Goal: Transaction & Acquisition: Purchase product/service

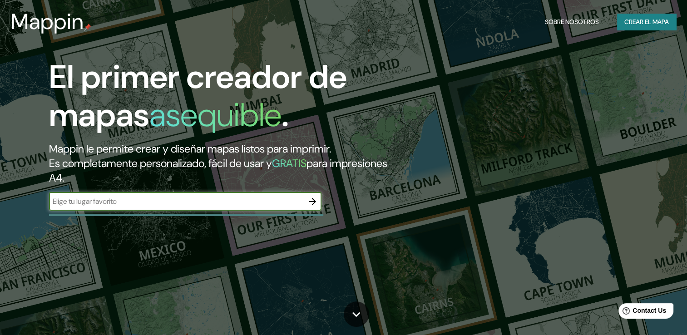
click at [131, 205] on input "text" at bounding box center [176, 201] width 254 height 10
type input "2"
type input "[GEOGRAPHIC_DATA]"
click at [314, 203] on icon "button" at bounding box center [312, 201] width 7 height 7
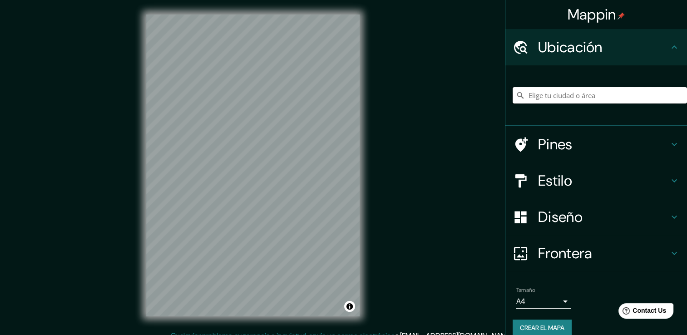
click at [605, 92] on input "Elige tu ciudad o área" at bounding box center [600, 95] width 174 height 16
paste input "[GEOGRAPHIC_DATA]"
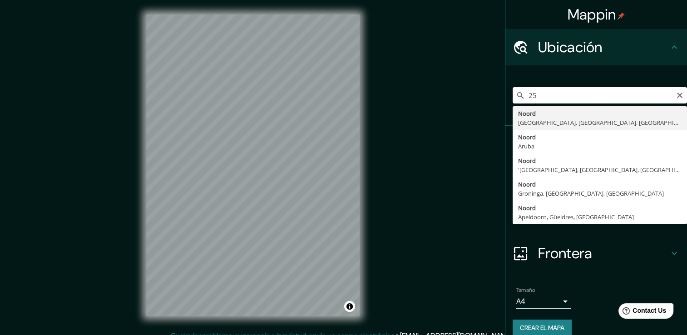
type input "2"
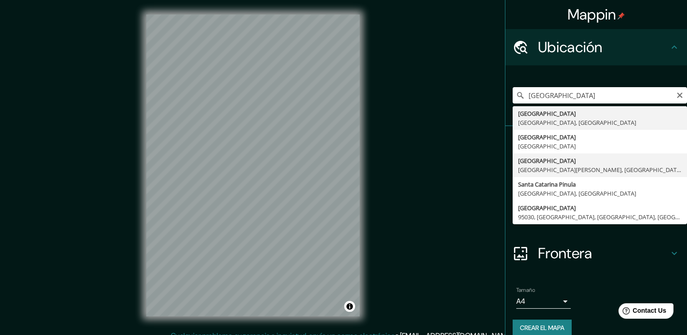
type input "[GEOGRAPHIC_DATA], [GEOGRAPHIC_DATA][PERSON_NAME], [GEOGRAPHIC_DATA]"
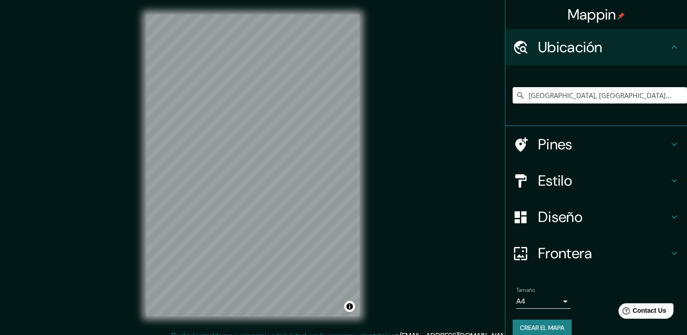
click at [557, 173] on h4 "Estilo" at bounding box center [603, 181] width 131 height 18
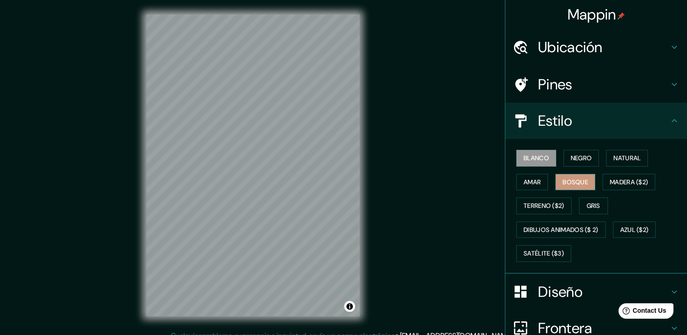
click at [581, 184] on font "Bosque" at bounding box center [575, 182] width 25 height 11
click at [541, 250] on font "Satélite ($3)" at bounding box center [543, 253] width 40 height 11
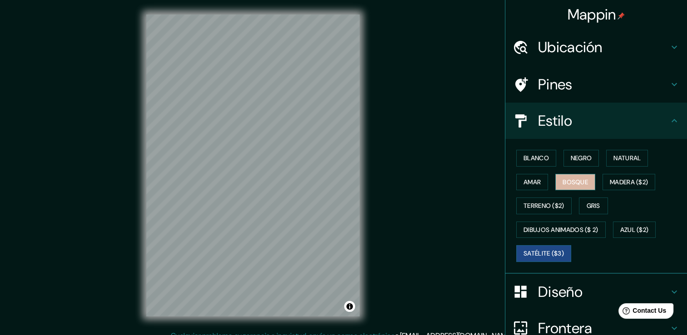
click at [570, 178] on font "Bosque" at bounding box center [575, 182] width 25 height 11
click at [547, 251] on font "Satélite ($3)" at bounding box center [543, 253] width 40 height 11
click at [585, 185] on button "Bosque" at bounding box center [575, 182] width 40 height 17
click at [529, 248] on font "Satélite ($3)" at bounding box center [543, 253] width 40 height 11
click at [590, 204] on font "Gris" at bounding box center [594, 205] width 14 height 11
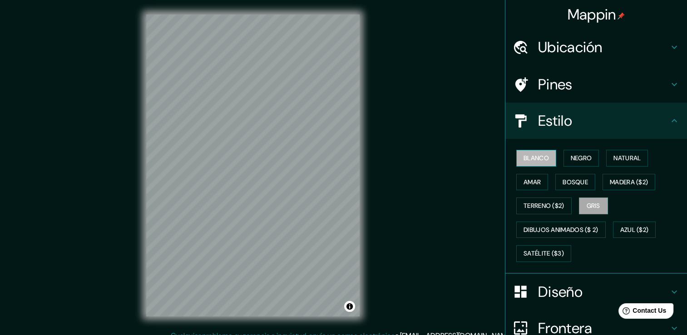
click at [543, 150] on button "Blanco" at bounding box center [536, 158] width 40 height 17
click at [574, 154] on font "Negro" at bounding box center [581, 158] width 21 height 11
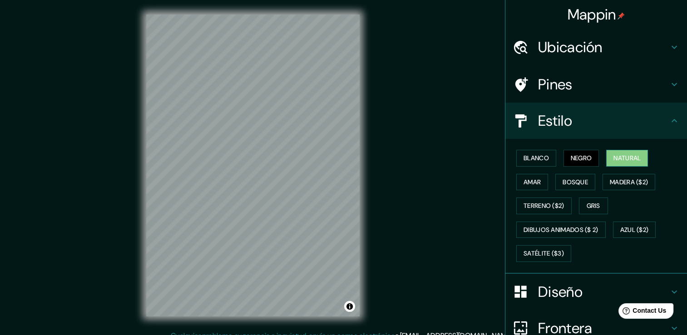
click at [622, 157] on font "Natural" at bounding box center [626, 158] width 27 height 11
click at [528, 177] on font "Amar" at bounding box center [531, 182] width 17 height 11
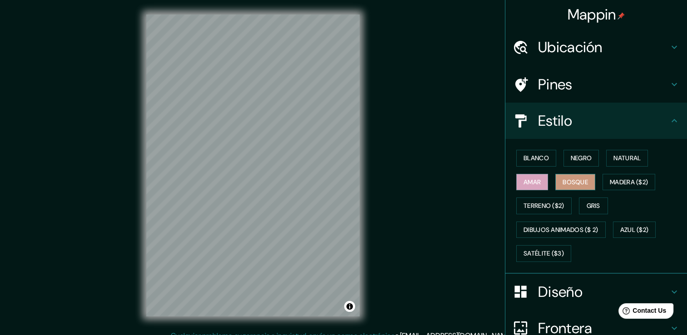
click at [576, 183] on font "Bosque" at bounding box center [575, 182] width 25 height 11
click at [597, 206] on button "Gris" at bounding box center [593, 205] width 29 height 17
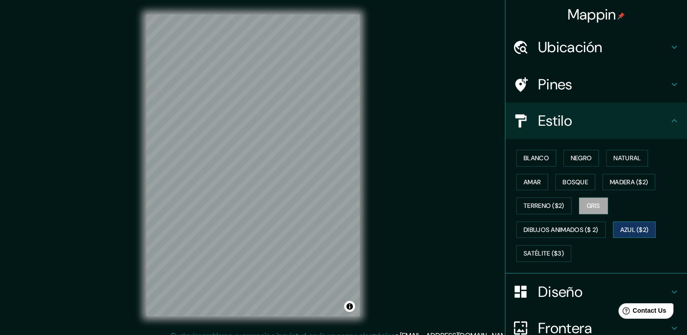
click at [629, 227] on font "Azul ($2)" at bounding box center [634, 229] width 29 height 11
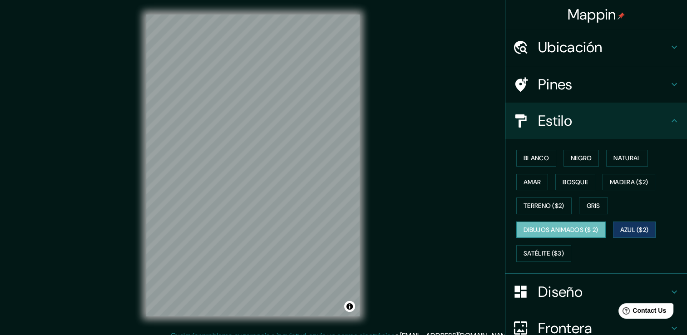
click at [597, 229] on button "Dibujos animados ($ 2)" at bounding box center [560, 230] width 89 height 17
click at [567, 179] on font "Bosque" at bounding box center [575, 182] width 25 height 11
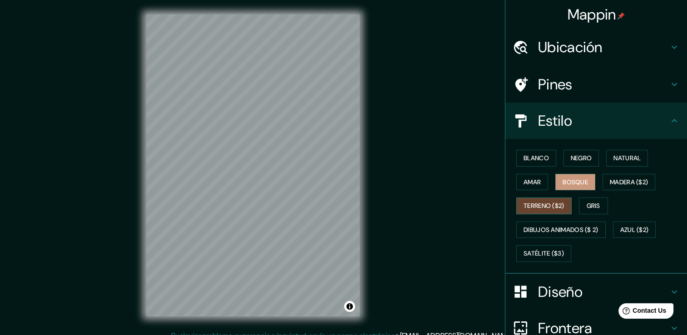
click at [532, 209] on font "Terreno ($2)" at bounding box center [543, 205] width 41 height 11
click at [567, 183] on font "Bosque" at bounding box center [575, 182] width 25 height 11
click at [552, 256] on font "Satélite ($3)" at bounding box center [543, 253] width 40 height 11
click at [579, 189] on button "Bosque" at bounding box center [575, 182] width 40 height 17
click at [581, 156] on font "Negro" at bounding box center [581, 158] width 21 height 11
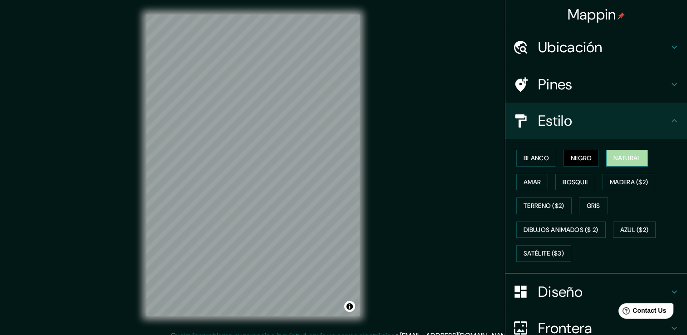
click at [617, 153] on font "Natural" at bounding box center [626, 158] width 27 height 11
click at [533, 184] on font "Amar" at bounding box center [531, 182] width 17 height 11
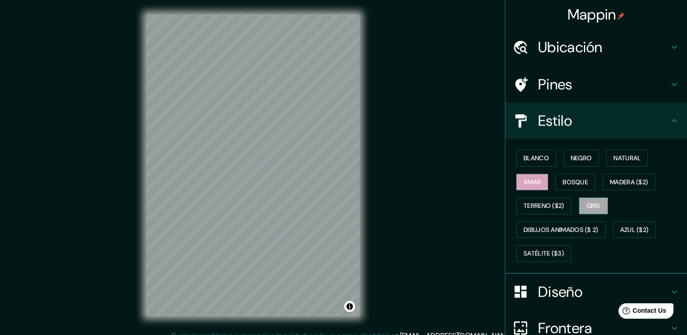
click at [587, 209] on font "Gris" at bounding box center [594, 205] width 14 height 11
click at [575, 177] on font "Bosque" at bounding box center [575, 182] width 25 height 11
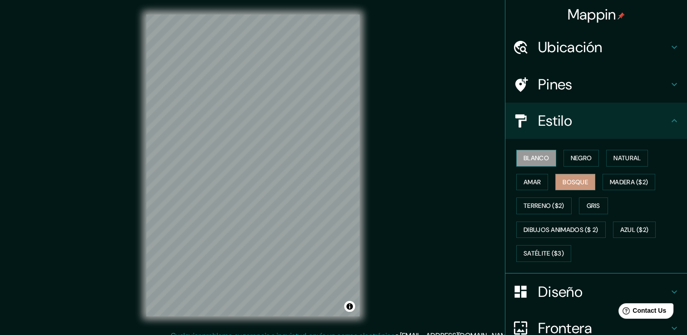
click at [533, 161] on font "Blanco" at bounding box center [535, 158] width 25 height 11
click at [571, 161] on font "Negro" at bounding box center [581, 158] width 21 height 11
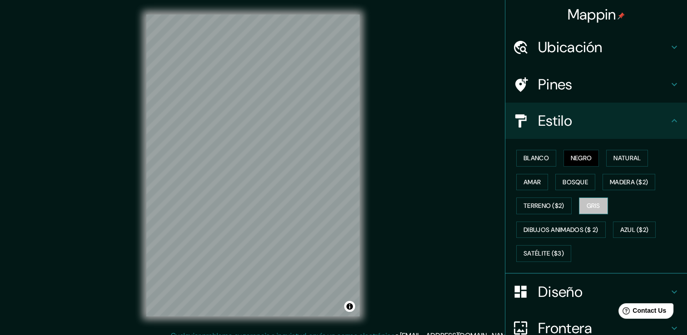
click at [580, 200] on button "Gris" at bounding box center [593, 205] width 29 height 17
click at [565, 183] on font "Bosque" at bounding box center [575, 182] width 25 height 11
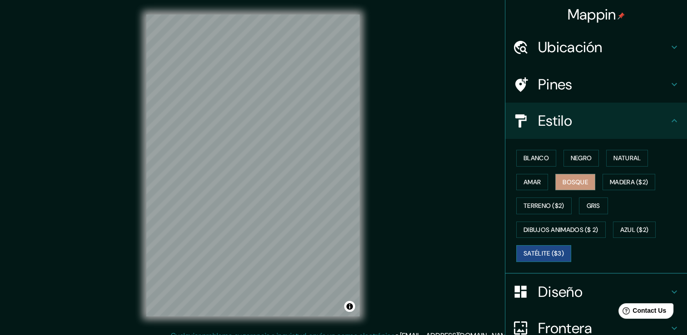
click at [523, 248] on font "Satélite ($3)" at bounding box center [543, 253] width 40 height 11
click at [581, 180] on font "Bosque" at bounding box center [575, 182] width 25 height 11
click at [587, 201] on font "Gris" at bounding box center [594, 205] width 14 height 11
click at [536, 251] on font "Satélite ($3)" at bounding box center [543, 253] width 40 height 11
click at [577, 179] on font "Bosque" at bounding box center [575, 182] width 25 height 11
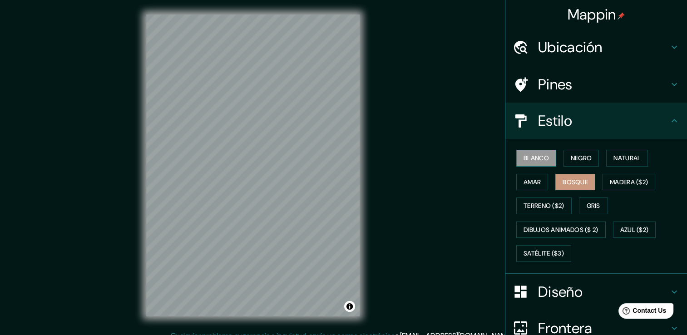
click at [527, 158] on font "Blanco" at bounding box center [535, 158] width 25 height 11
click at [564, 177] on font "Bosque" at bounding box center [575, 182] width 25 height 11
click at [544, 250] on font "Satélite ($3)" at bounding box center [543, 253] width 40 height 11
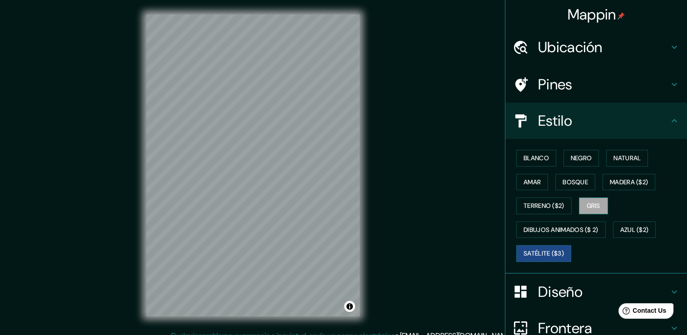
click at [587, 206] on font "Gris" at bounding box center [594, 205] width 14 height 11
click at [563, 182] on font "Bosque" at bounding box center [575, 182] width 25 height 11
